Goal: Task Accomplishment & Management: Manage account settings

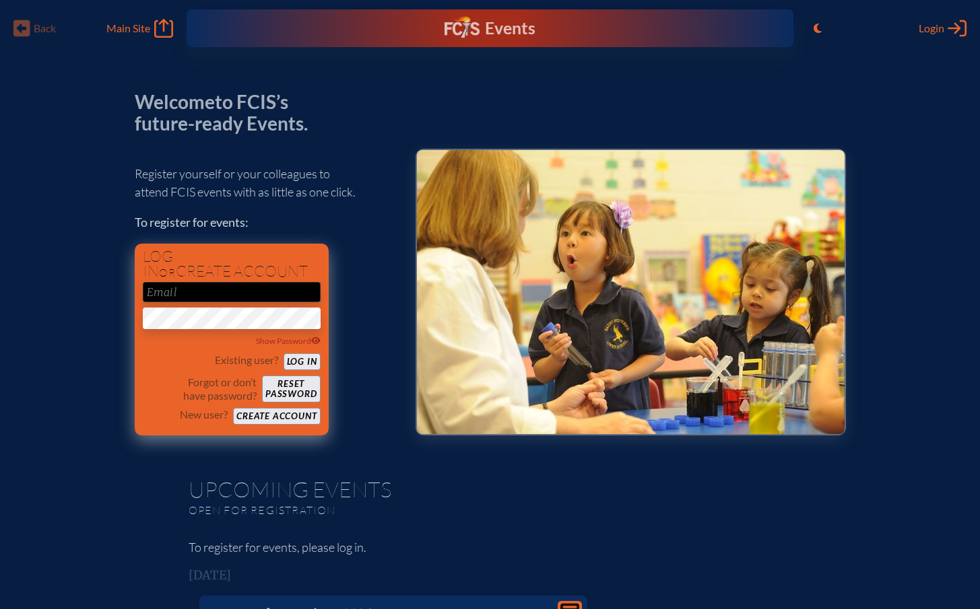
type input "[EMAIL_ADDRESS][DOMAIN_NAME]"
click at [305, 360] on button "Log in" at bounding box center [302, 362] width 37 height 17
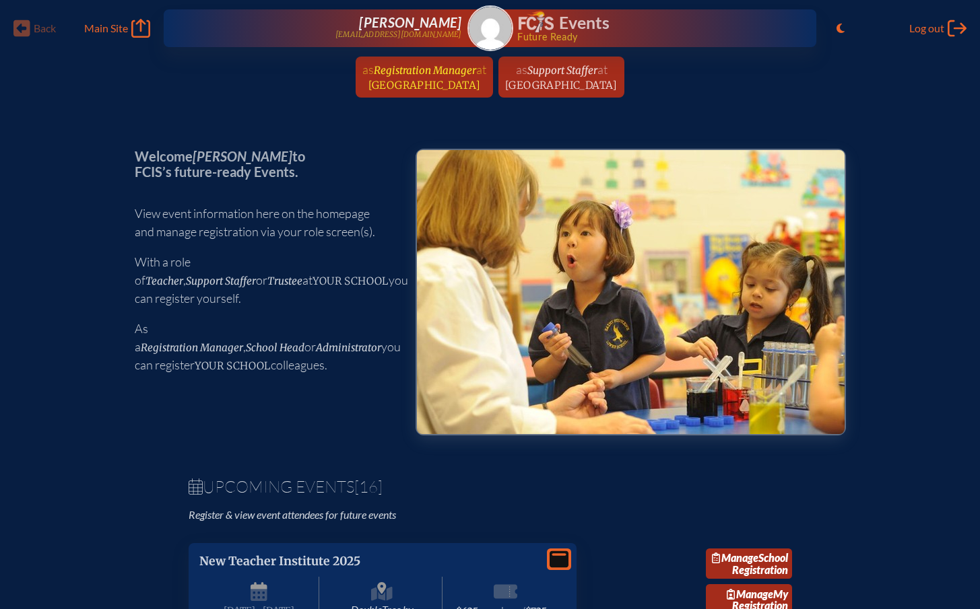
click at [382, 63] on span "Registration Manager" at bounding box center [425, 69] width 102 height 15
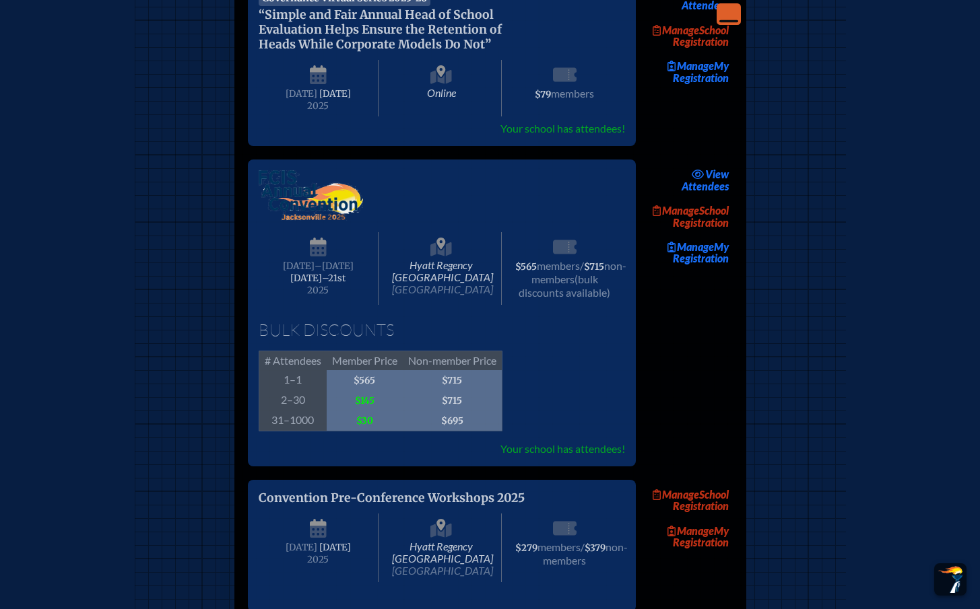
scroll to position [2072, 0]
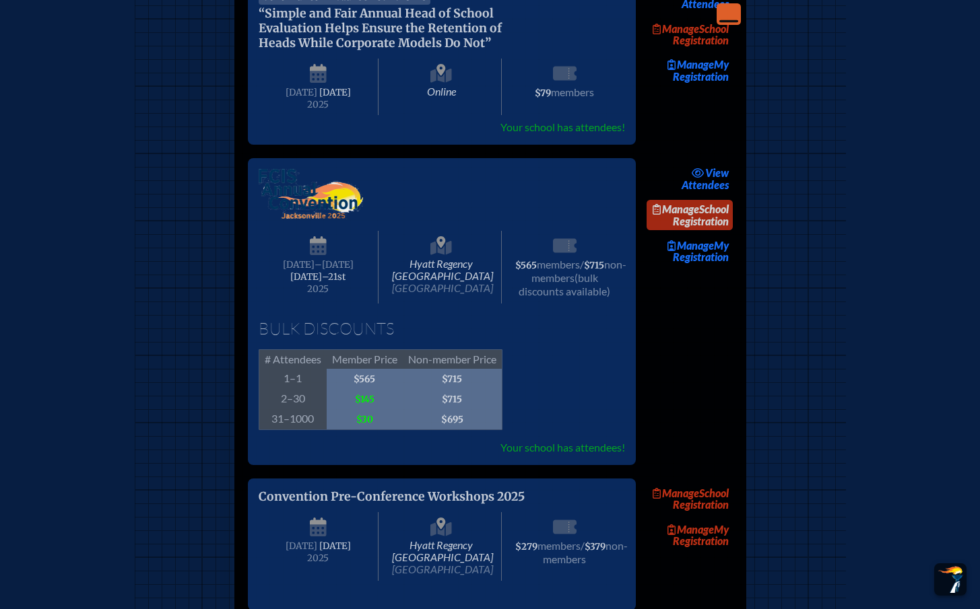
click at [710, 231] on link "Manage School Registration" at bounding box center [689, 215] width 86 height 31
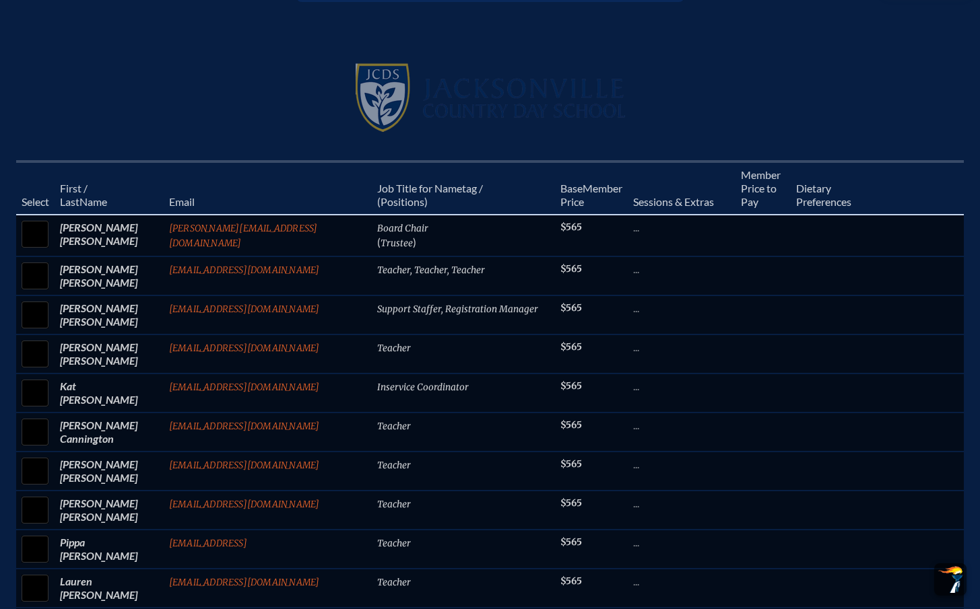
scroll to position [476, 0]
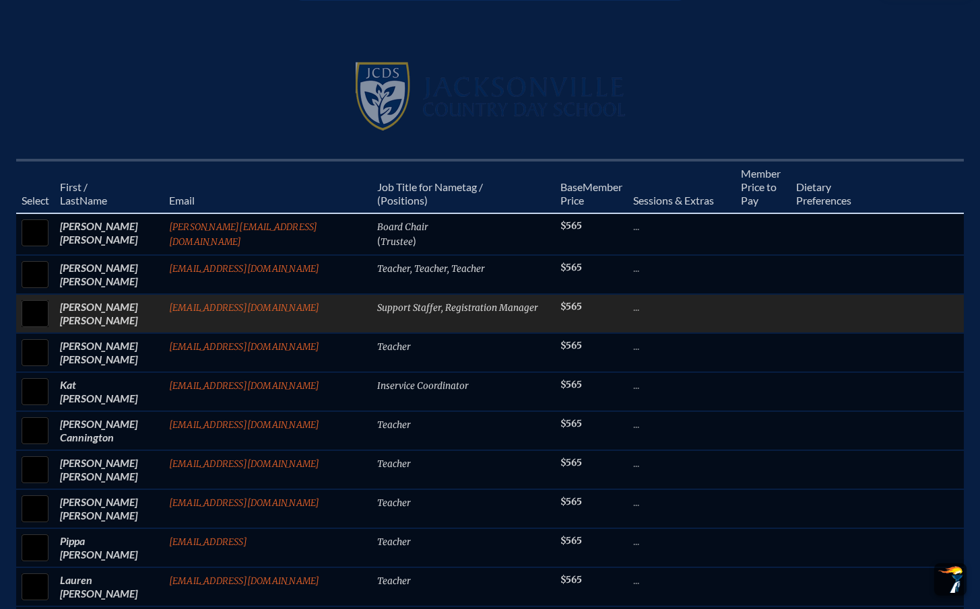
click at [52, 297] on input "checkbox" at bounding box center [35, 314] width 34 height 34
checkbox input "true"
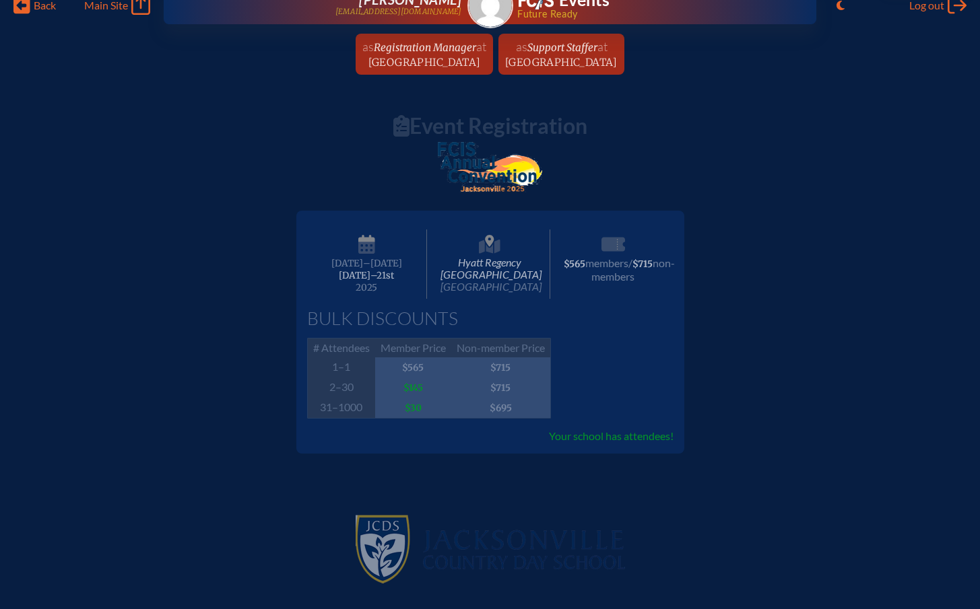
scroll to position [0, 0]
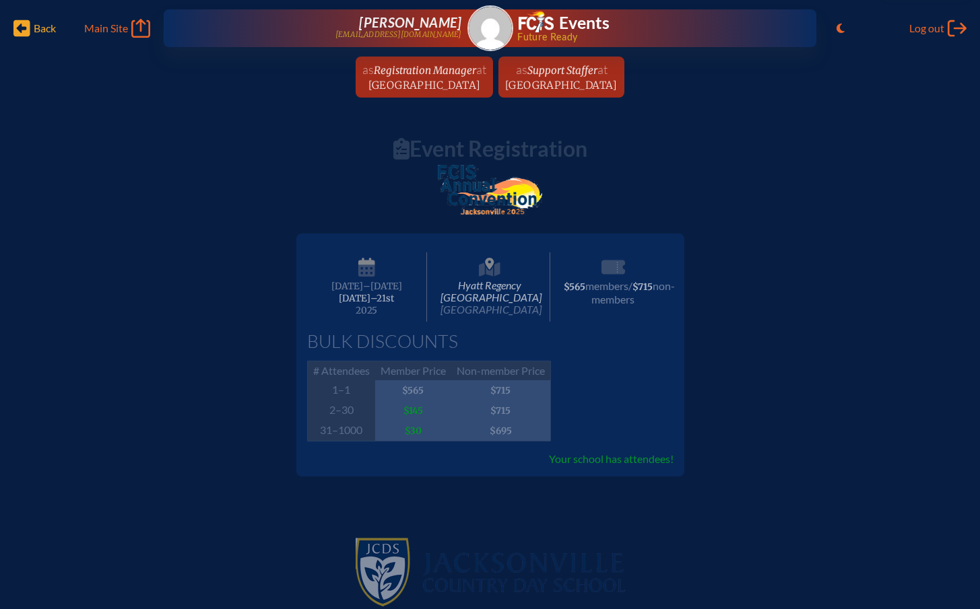
click at [50, 29] on span "Back" at bounding box center [45, 28] width 22 height 13
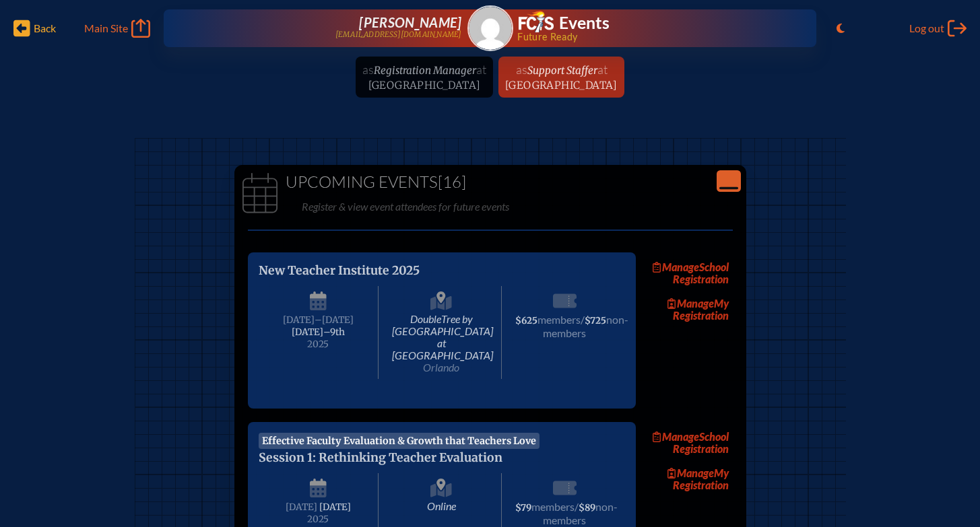
click at [30, 36] on span "Back Back" at bounding box center [34, 28] width 42 height 19
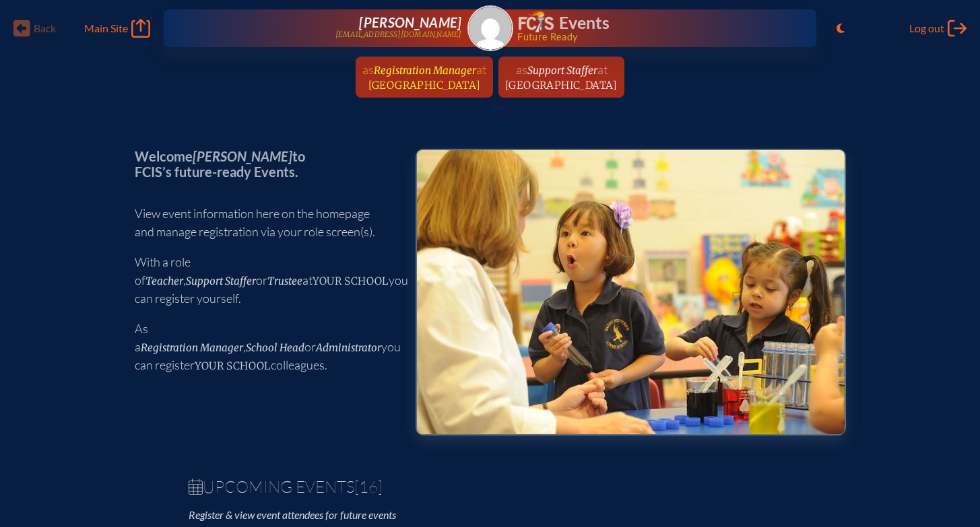
click at [418, 90] on span "[GEOGRAPHIC_DATA]" at bounding box center [424, 85] width 112 height 13
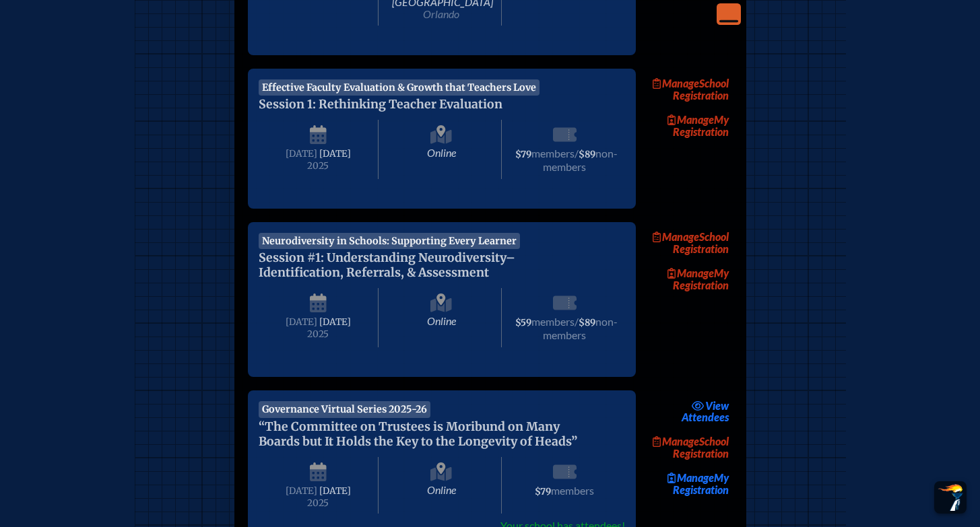
scroll to position [380, 0]
